Goal: Transaction & Acquisition: Subscribe to service/newsletter

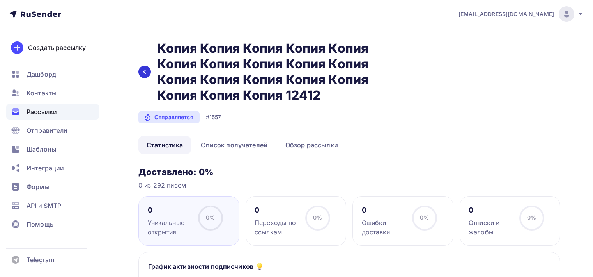
click at [145, 71] on icon at bounding box center [145, 72] width 6 height 6
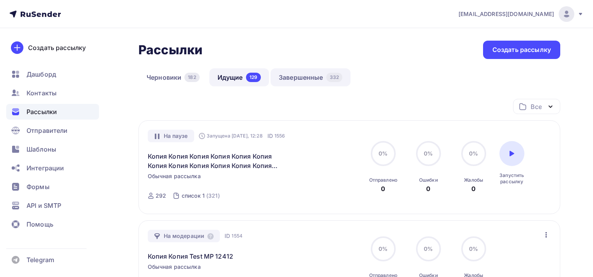
click at [324, 80] on link "Завершенные 332" at bounding box center [311, 77] width 80 height 18
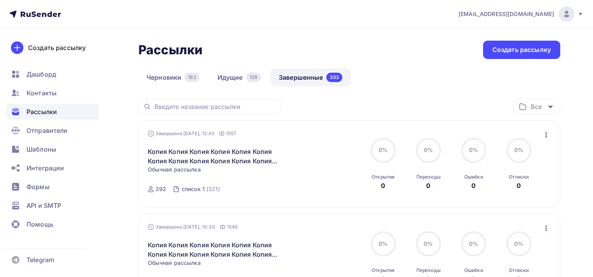
click at [409, 135] on icon "button" at bounding box center [546, 134] width 9 height 9
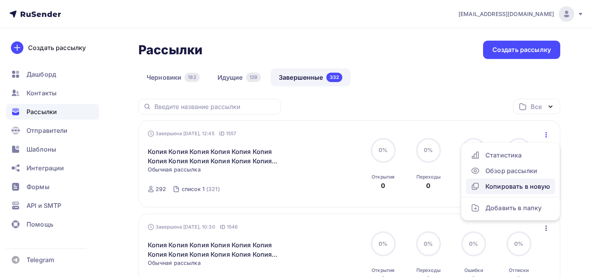
click at [409, 186] on div "Копировать в новую" at bounding box center [511, 185] width 80 height 9
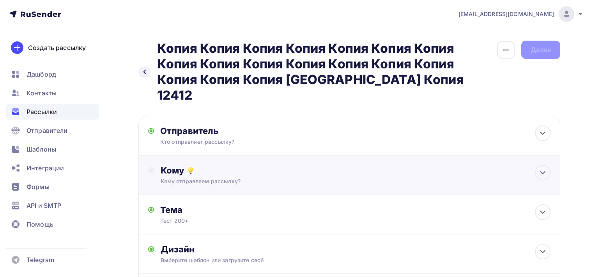
click at [409, 165] on div "Кому" at bounding box center [356, 170] width 390 height 11
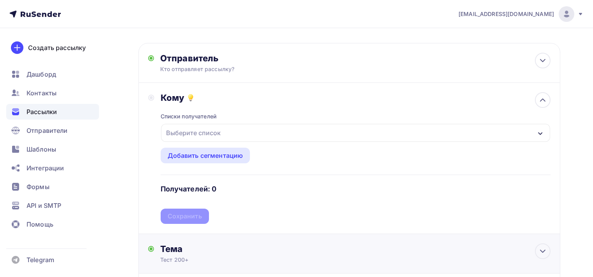
scroll to position [140, 0]
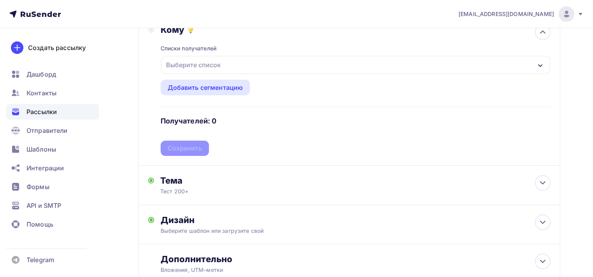
click at [257, 56] on div "Выберите список" at bounding box center [355, 65] width 389 height 18
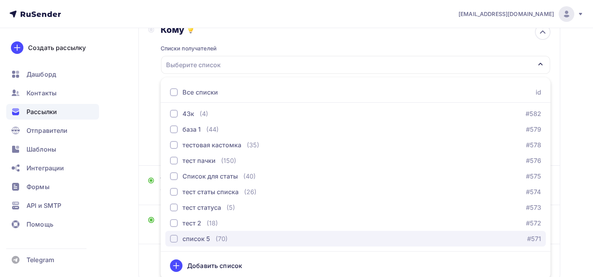
scroll to position [563, 0]
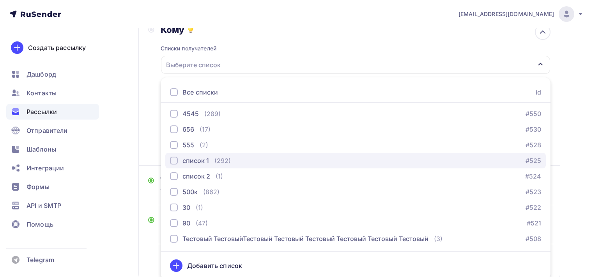
click at [175, 156] on div "button" at bounding box center [174, 160] width 8 height 8
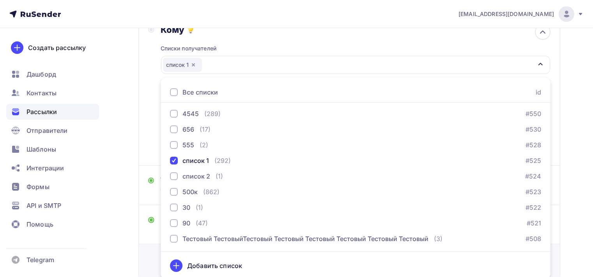
drag, startPoint x: 147, startPoint y: 242, endPoint x: 153, endPoint y: 238, distance: 7.6
click at [147, 244] on div "Дополнительно Вложения, UTM–метки Вложения Добавить файл Максимальный суммарный…" at bounding box center [349, 263] width 422 height 39
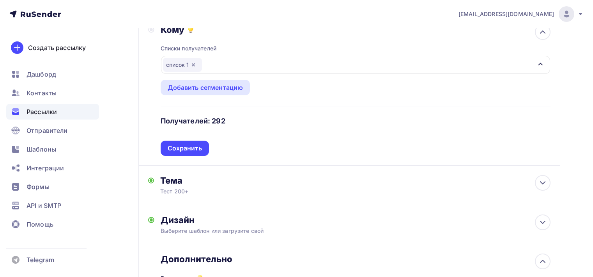
scroll to position [0, 0]
click at [199, 140] on div "Сохранить" at bounding box center [185, 147] width 48 height 15
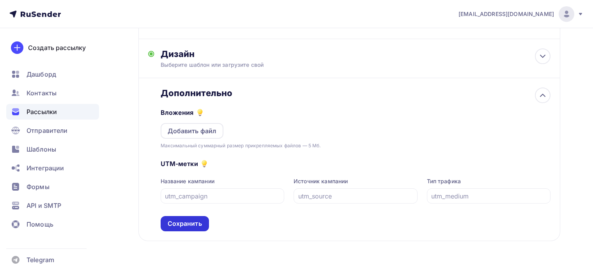
click at [196, 216] on div "Сохранить" at bounding box center [185, 223] width 48 height 15
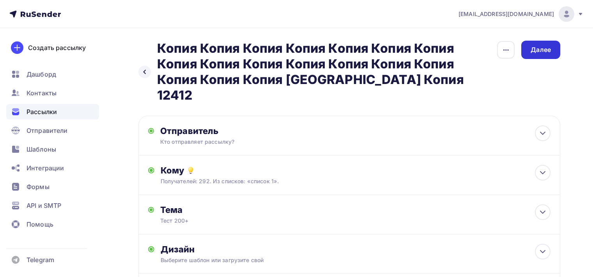
click at [409, 59] on div "Далее" at bounding box center [540, 50] width 39 height 18
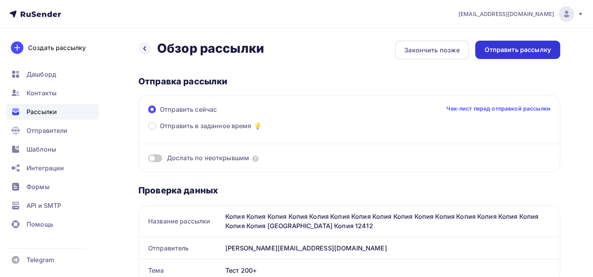
click at [409, 53] on div "Отправить рассылку" at bounding box center [518, 49] width 66 height 9
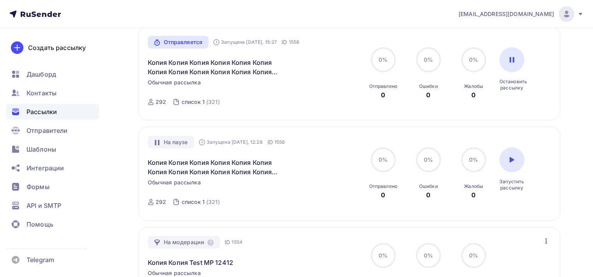
scroll to position [94, 0]
click at [504, 66] on div at bounding box center [512, 59] width 25 height 25
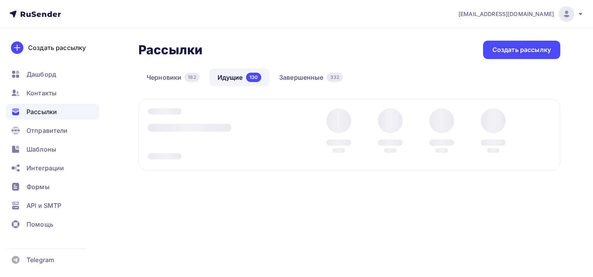
scroll to position [0, 0]
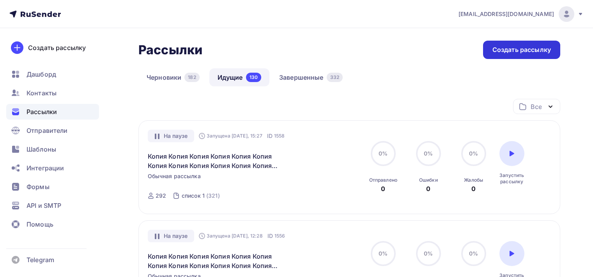
click at [503, 50] on div "Создать рассылку" at bounding box center [522, 49] width 59 height 9
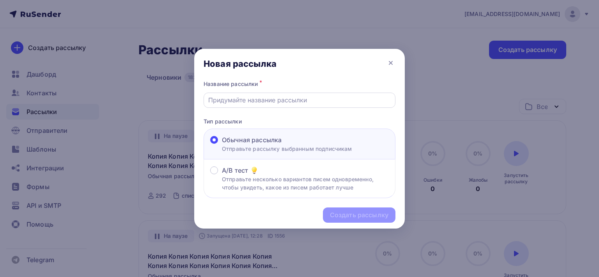
click at [297, 108] on div at bounding box center [300, 99] width 192 height 15
click at [296, 102] on input "text" at bounding box center [299, 99] width 183 height 9
click at [493, 119] on div at bounding box center [299, 138] width 599 height 277
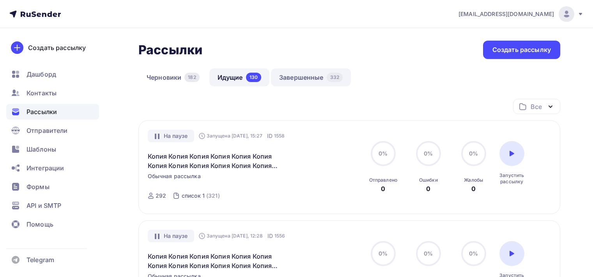
click at [304, 85] on link "Завершенные 332" at bounding box center [311, 77] width 80 height 18
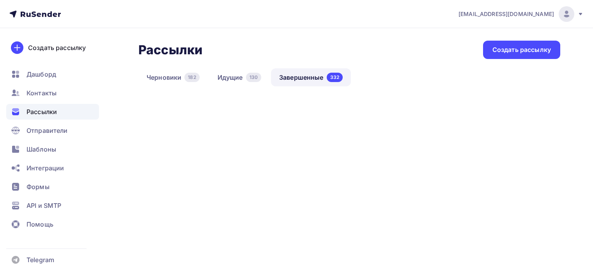
click at [303, 80] on link "Завершенные 332" at bounding box center [311, 77] width 80 height 18
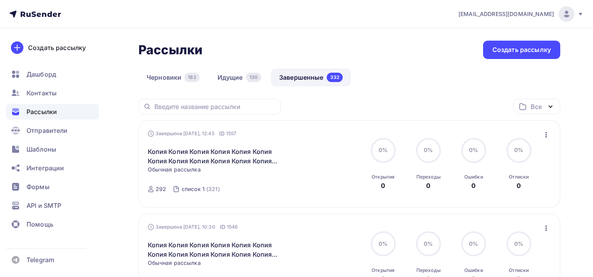
click at [548, 135] on icon "button" at bounding box center [546, 134] width 9 height 9
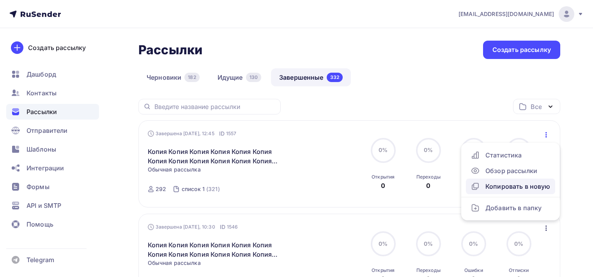
click at [510, 187] on div "Копировать в новую" at bounding box center [511, 185] width 80 height 9
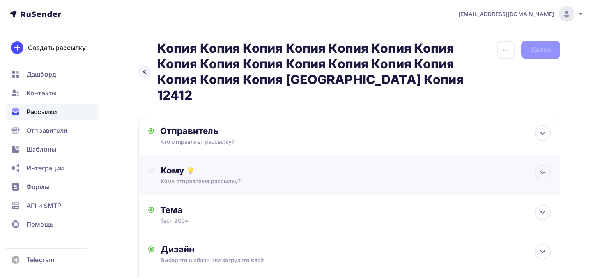
click at [462, 165] on div "Кому" at bounding box center [356, 170] width 390 height 11
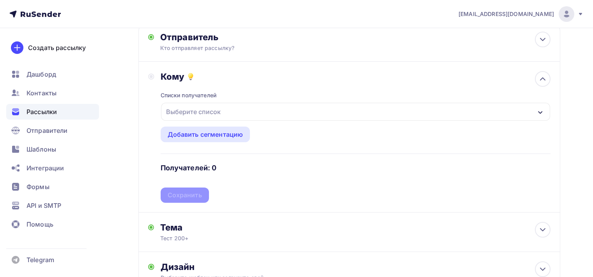
click at [215, 105] on div "Выберите список" at bounding box center [193, 112] width 61 height 14
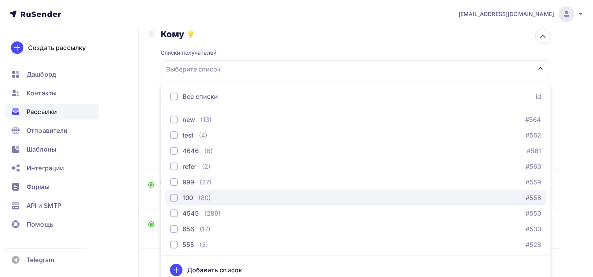
scroll to position [515, 0]
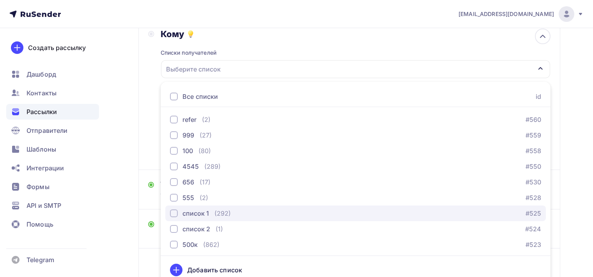
click at [174, 209] on div "button" at bounding box center [174, 213] width 8 height 8
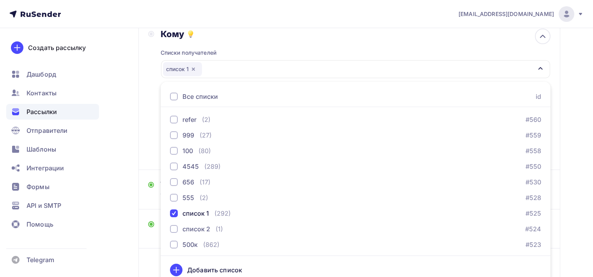
click at [118, 207] on div "Назад Копия Копия Копия Копия Копия Копия Копия Копия Копия Копия Копия Копия К…" at bounding box center [296, 115] width 593 height 446
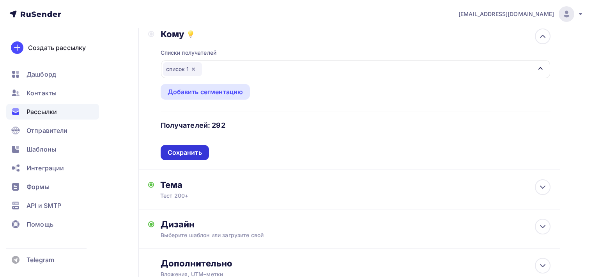
click at [196, 145] on div "Сохранить" at bounding box center [185, 152] width 48 height 15
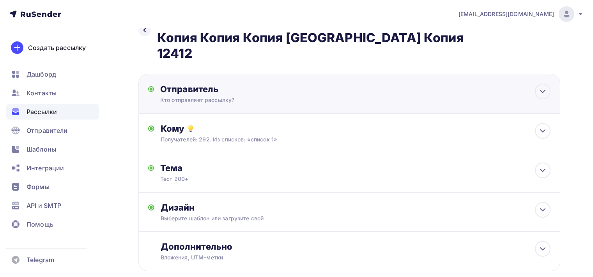
scroll to position [0, 0]
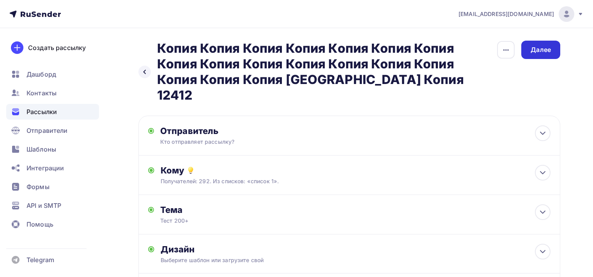
click at [532, 42] on div "Далее" at bounding box center [540, 50] width 39 height 18
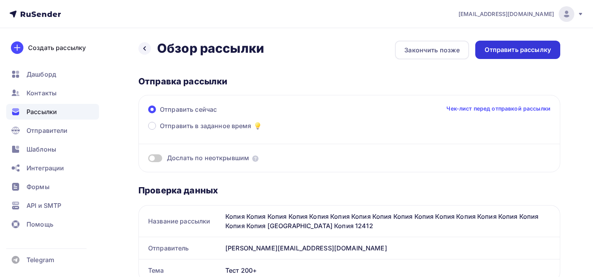
click at [532, 44] on div "Отправить рассылку" at bounding box center [517, 50] width 85 height 18
